Goal: Information Seeking & Learning: Learn about a topic

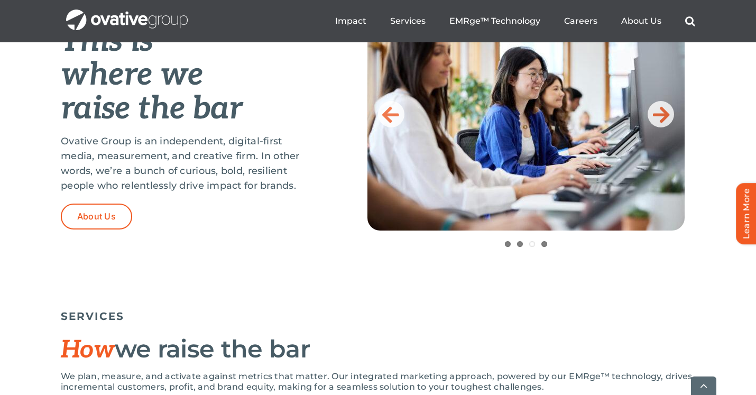
scroll to position [475, 0]
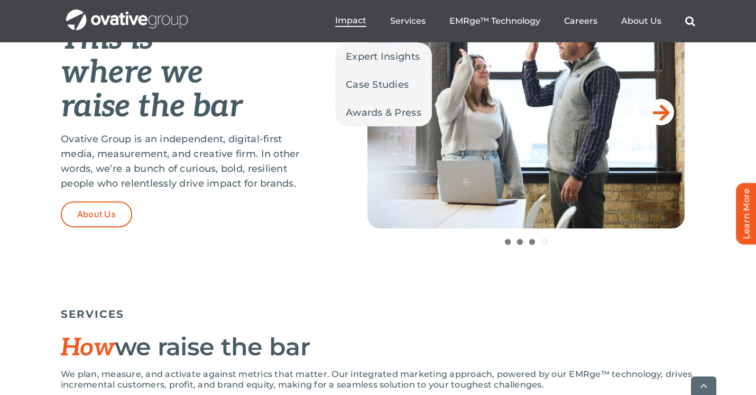
click at [359, 19] on span "Impact" at bounding box center [350, 20] width 31 height 11
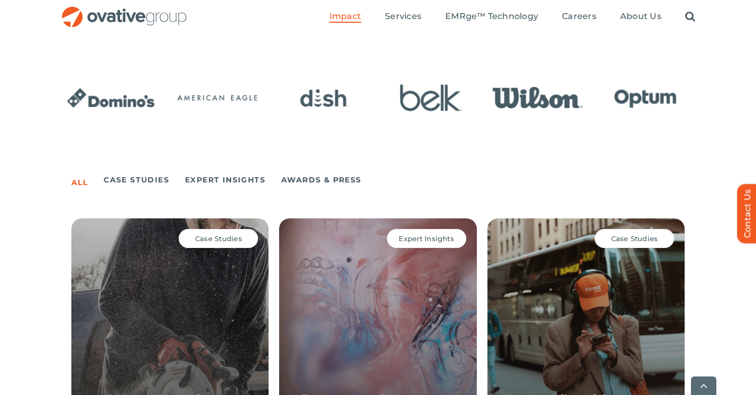
scroll to position [715, 0]
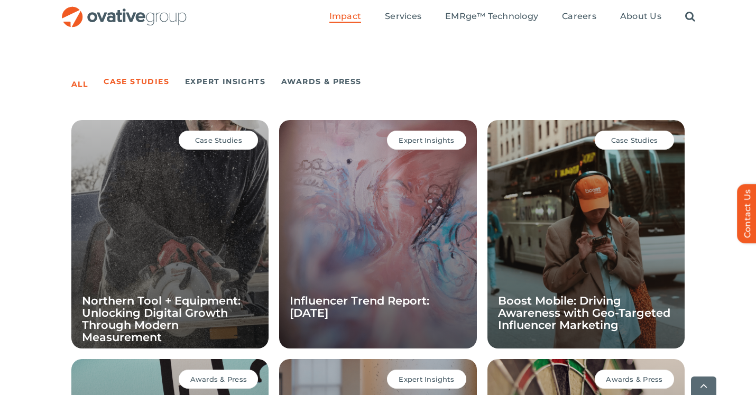
click at [143, 85] on link "Case Studies" at bounding box center [137, 81] width 66 height 15
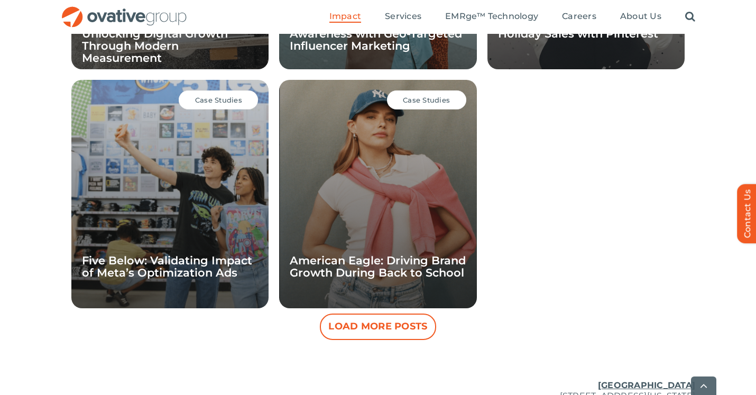
scroll to position [1003, 0]
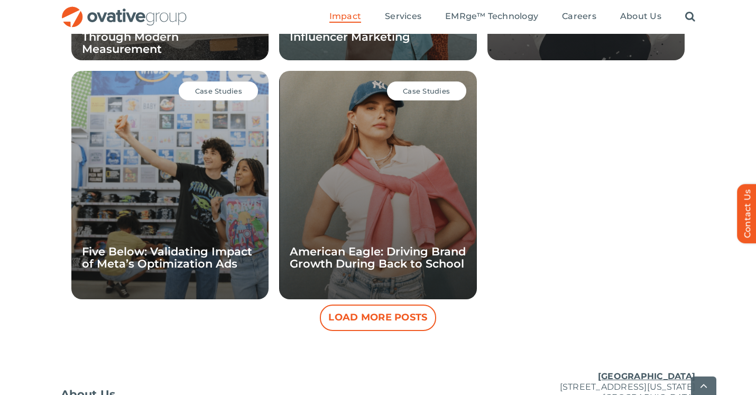
click at [231, 91] on span "Case Studies" at bounding box center [218, 91] width 47 height 8
click at [198, 167] on div "Case Studies Five Below: Validating Impact of Meta’s Optimization Ads" at bounding box center [169, 185] width 197 height 228
click at [158, 256] on link "Five Below: Validating Impact of Meta’s Optimization Ads" at bounding box center [167, 257] width 170 height 25
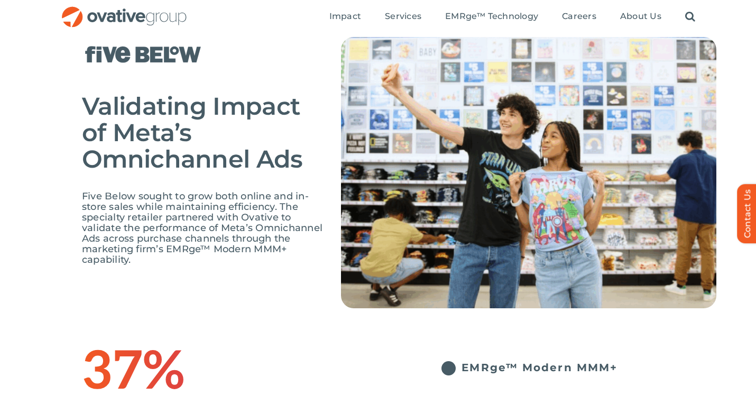
scroll to position [61, 0]
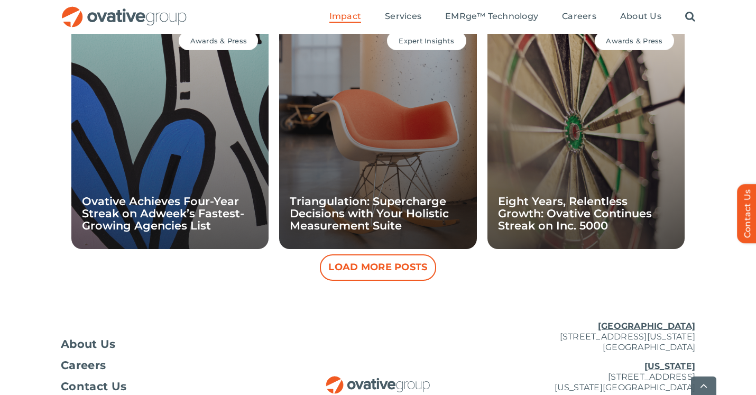
scroll to position [1060, 0]
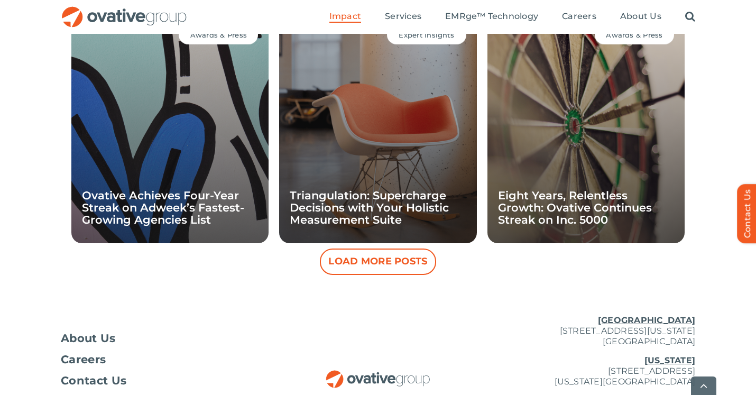
click at [361, 262] on button "Load More Posts" at bounding box center [378, 261] width 116 height 26
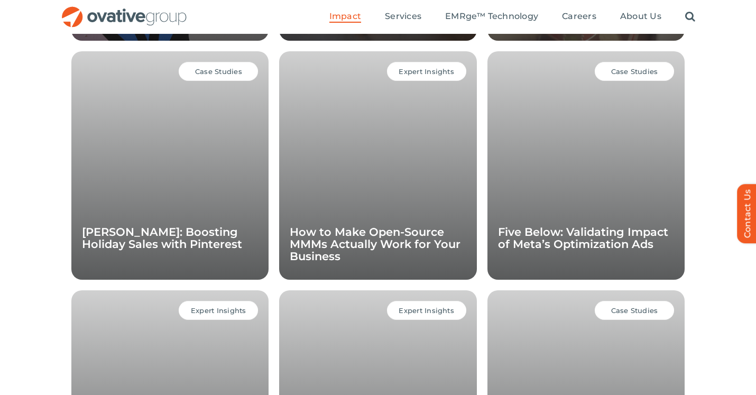
scroll to position [1260, 0]
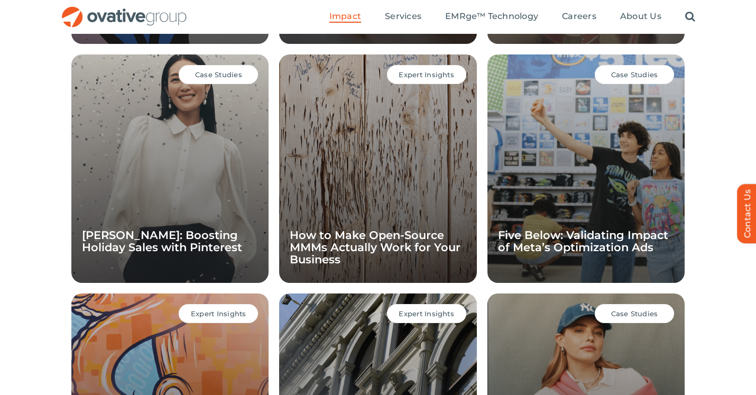
click at [597, 131] on div "Case Studies Five Below: Validating Impact of Meta’s Optimization Ads" at bounding box center [585, 168] width 197 height 228
click at [559, 246] on link "Five Below: Validating Impact of Meta’s Optimization Ads" at bounding box center [583, 240] width 170 height 25
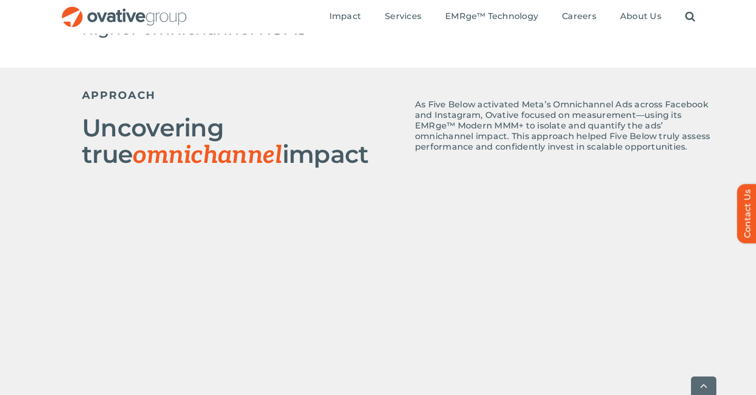
scroll to position [459, 0]
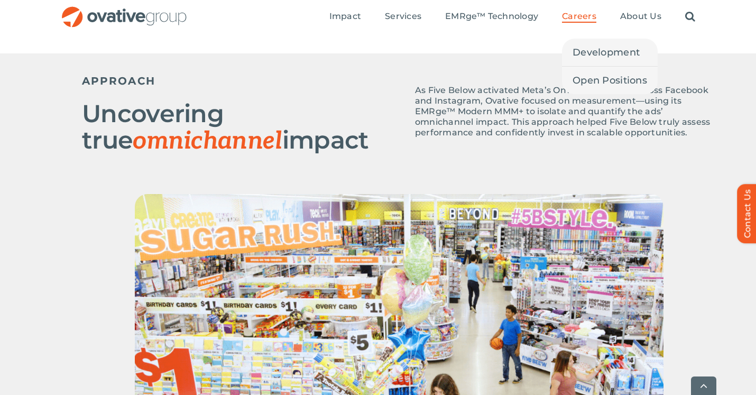
click at [588, 19] on span "Careers" at bounding box center [579, 16] width 34 height 11
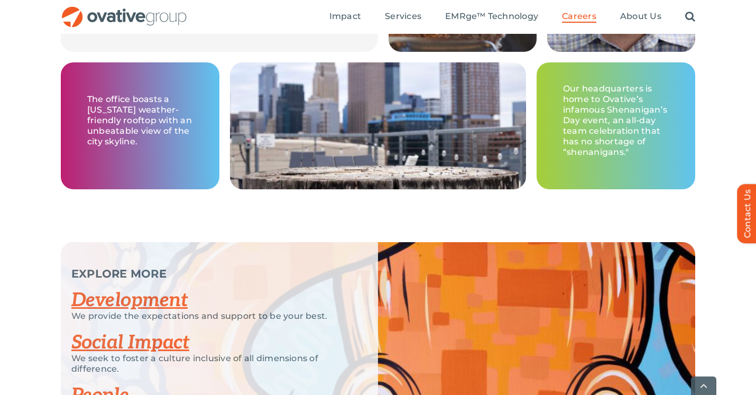
scroll to position [2143, 0]
